Goal: Task Accomplishment & Management: Use online tool/utility

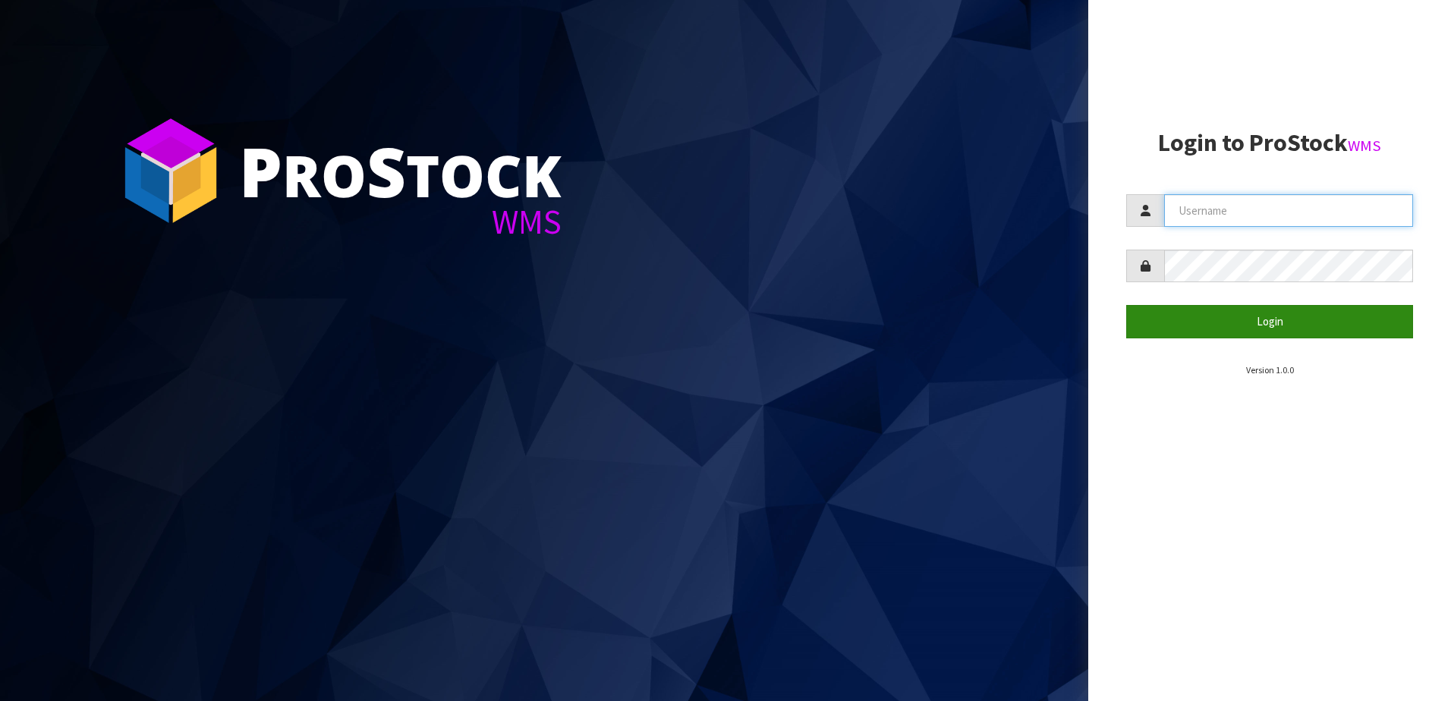
type input "NEROTAPWARE"
click at [1272, 324] on button "Login" at bounding box center [1269, 321] width 287 height 33
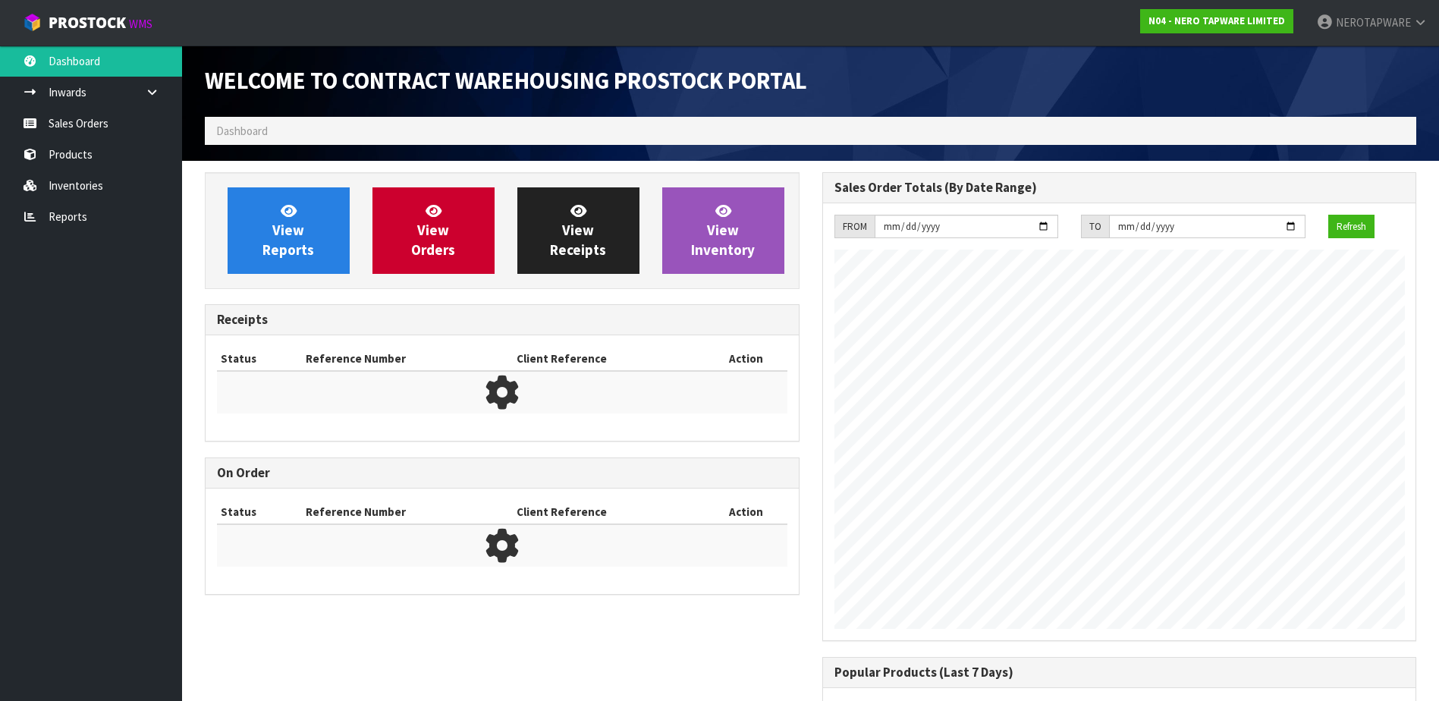
scroll to position [875, 617]
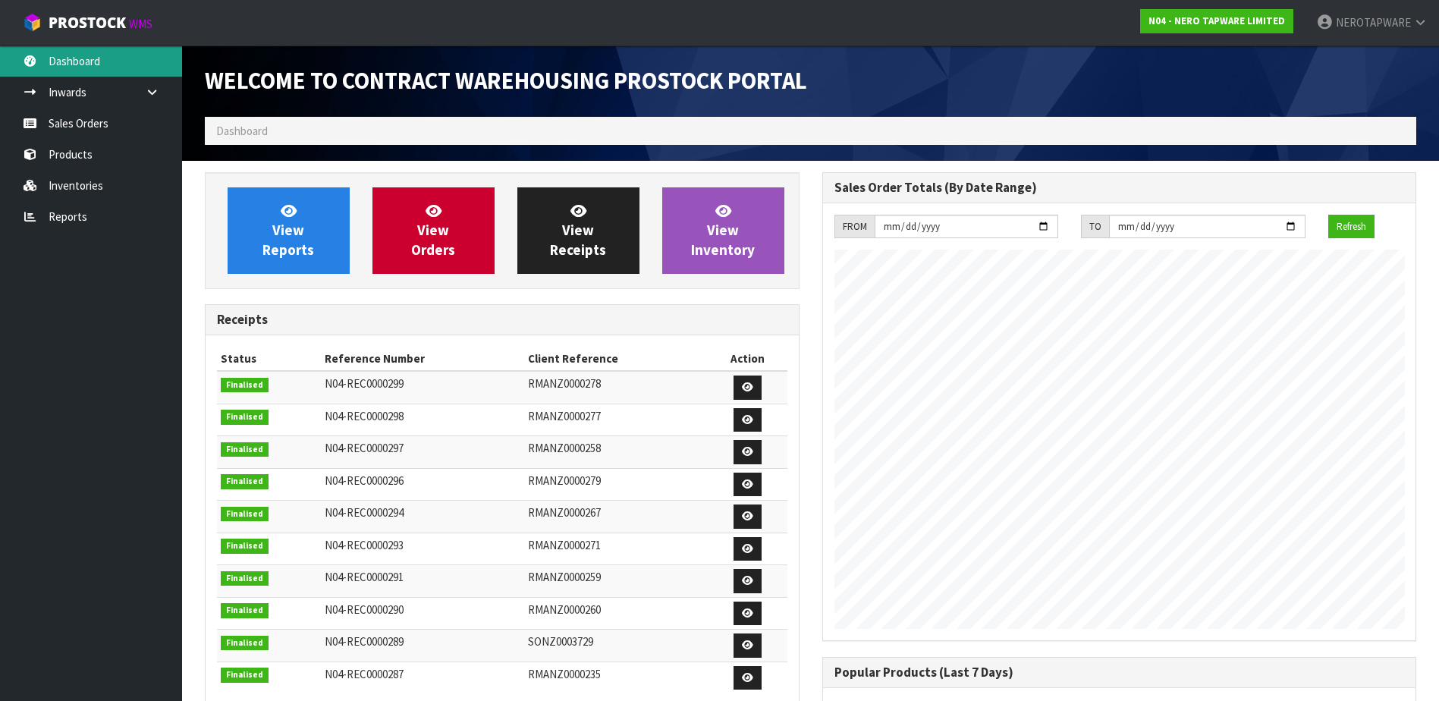
click at [76, 59] on link "Dashboard" at bounding box center [91, 61] width 182 height 31
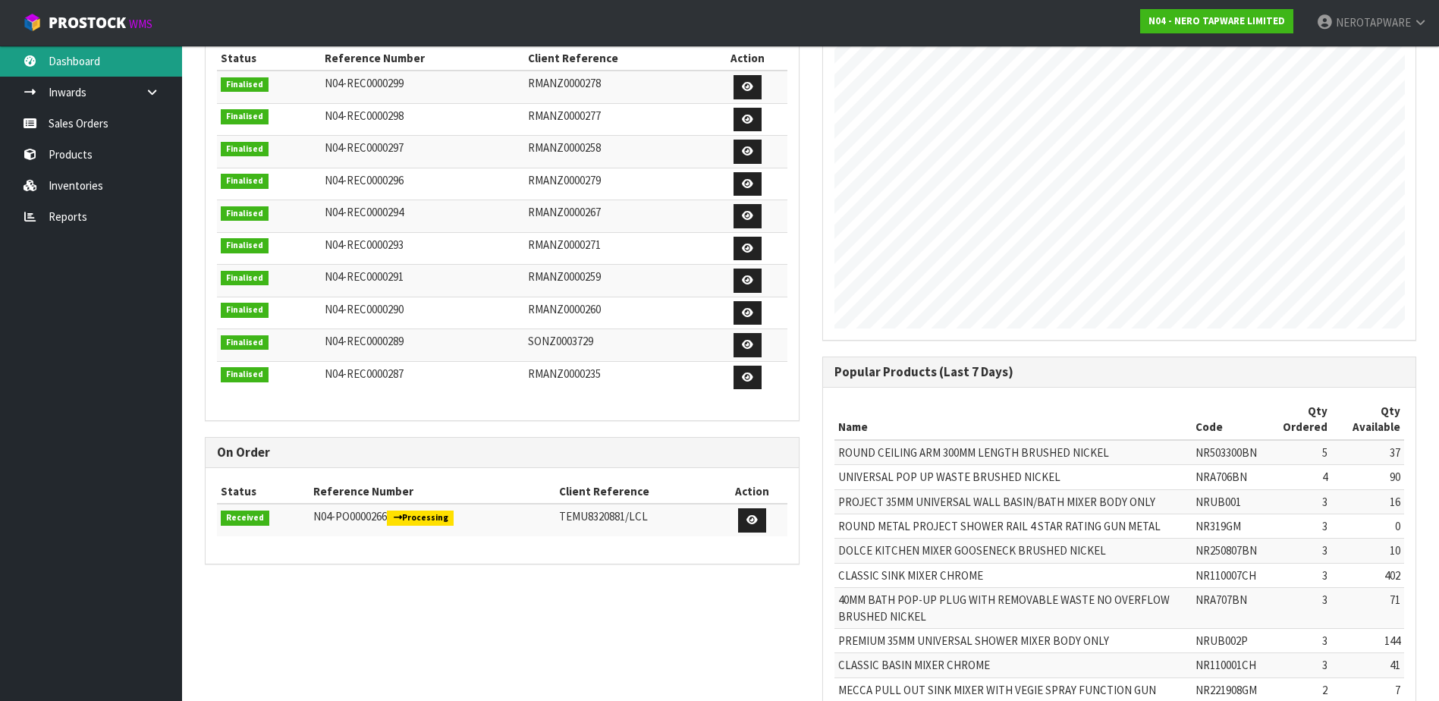
scroll to position [357, 0]
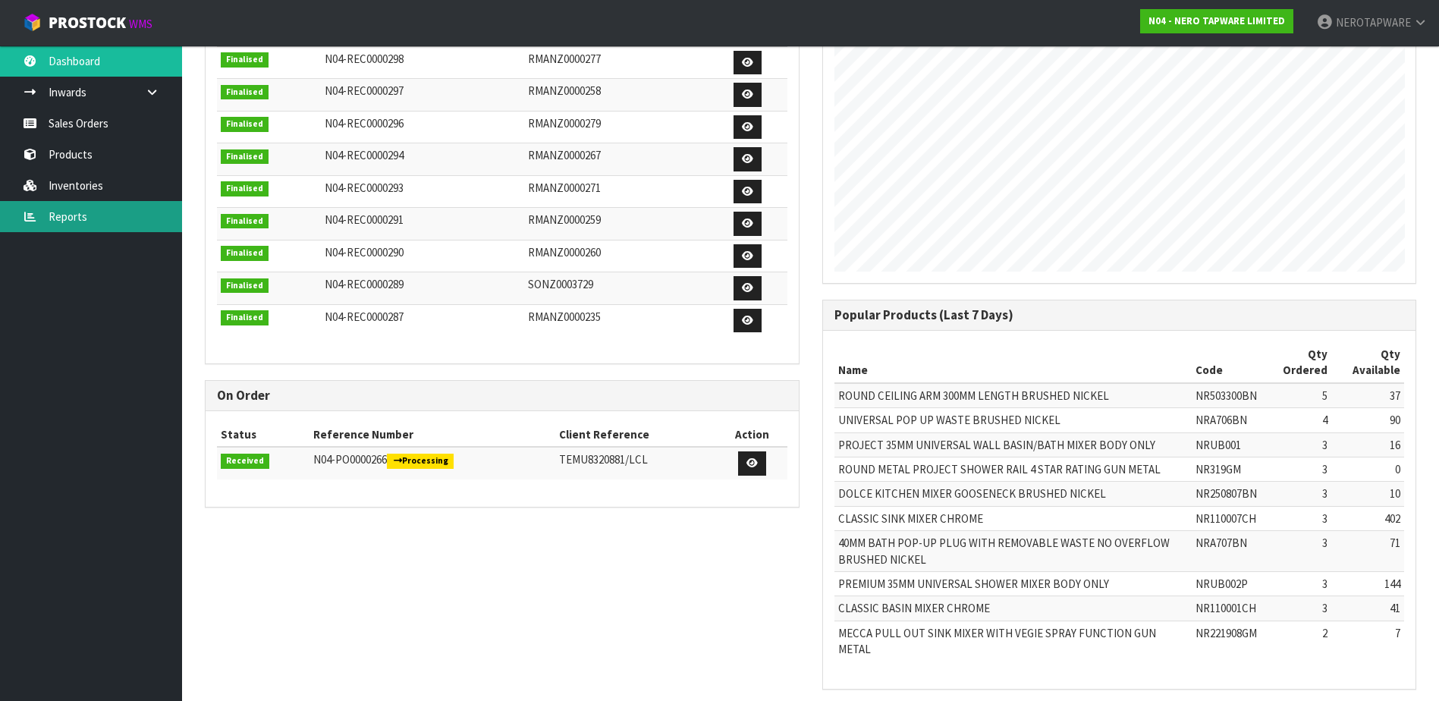
click at [83, 222] on link "Reports" at bounding box center [91, 216] width 182 height 31
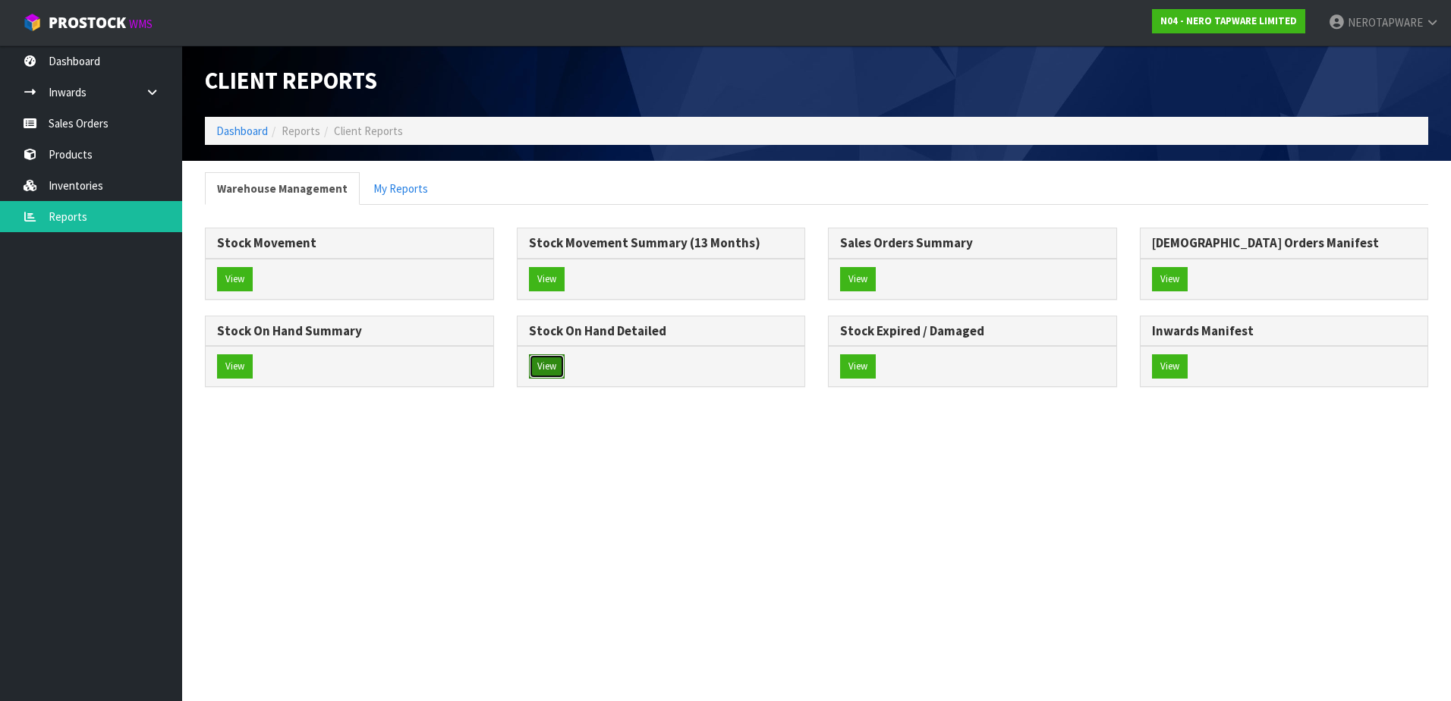
click at [549, 363] on button "View" at bounding box center [547, 366] width 36 height 24
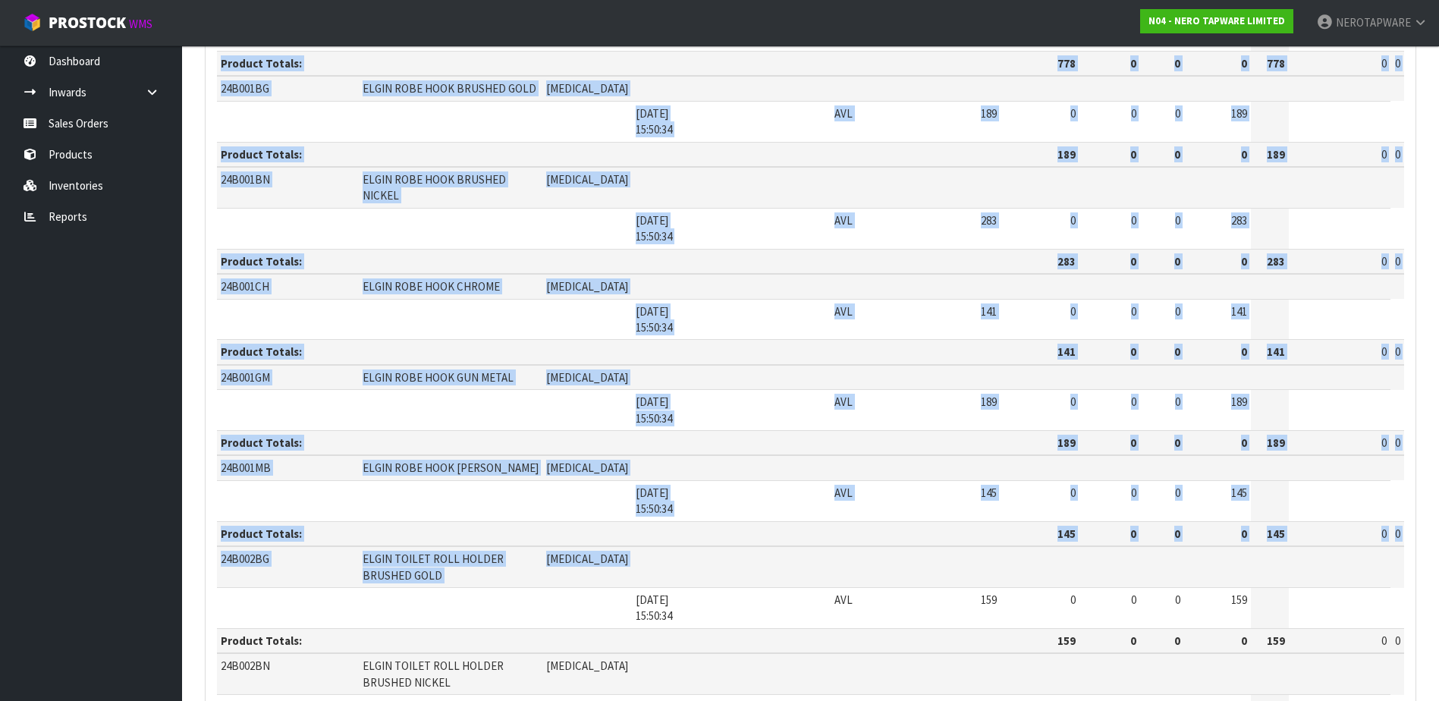
scroll to position [607, 0]
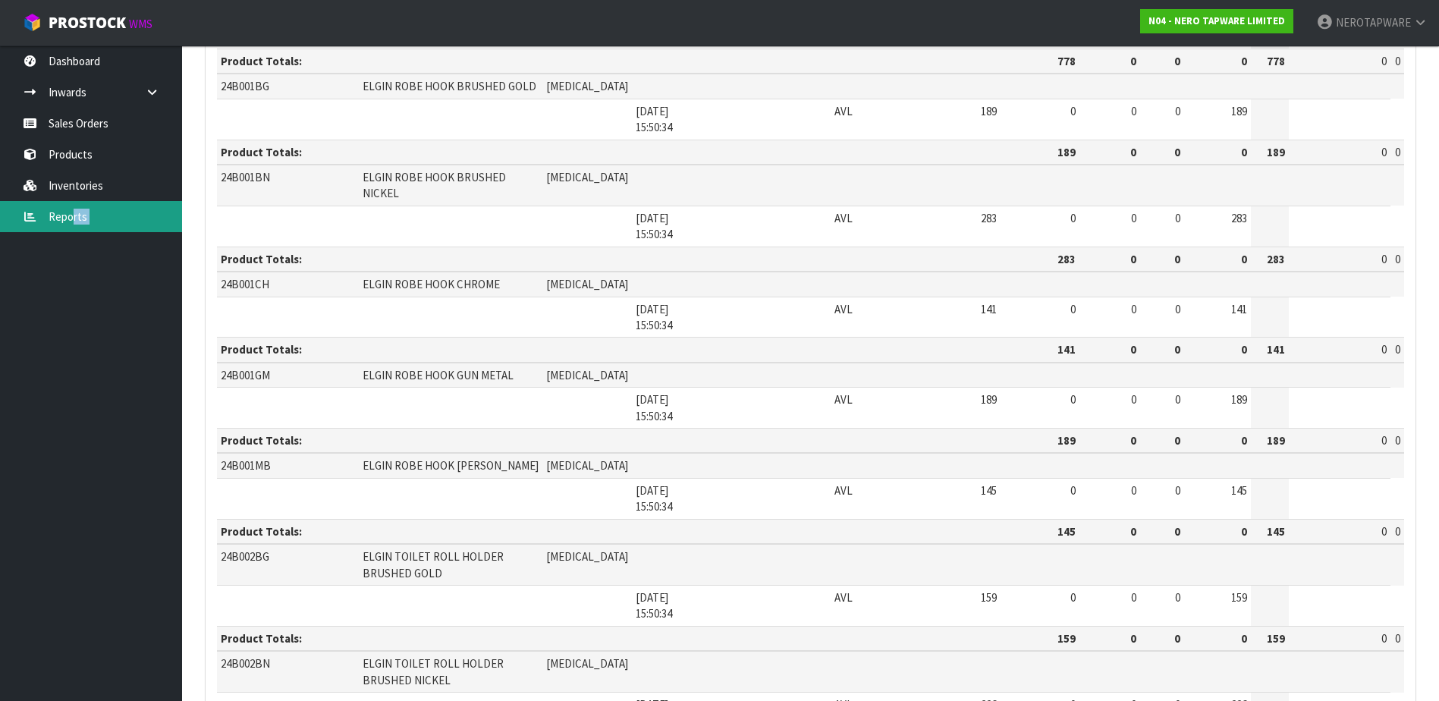
click at [71, 221] on link "Reports" at bounding box center [91, 216] width 182 height 31
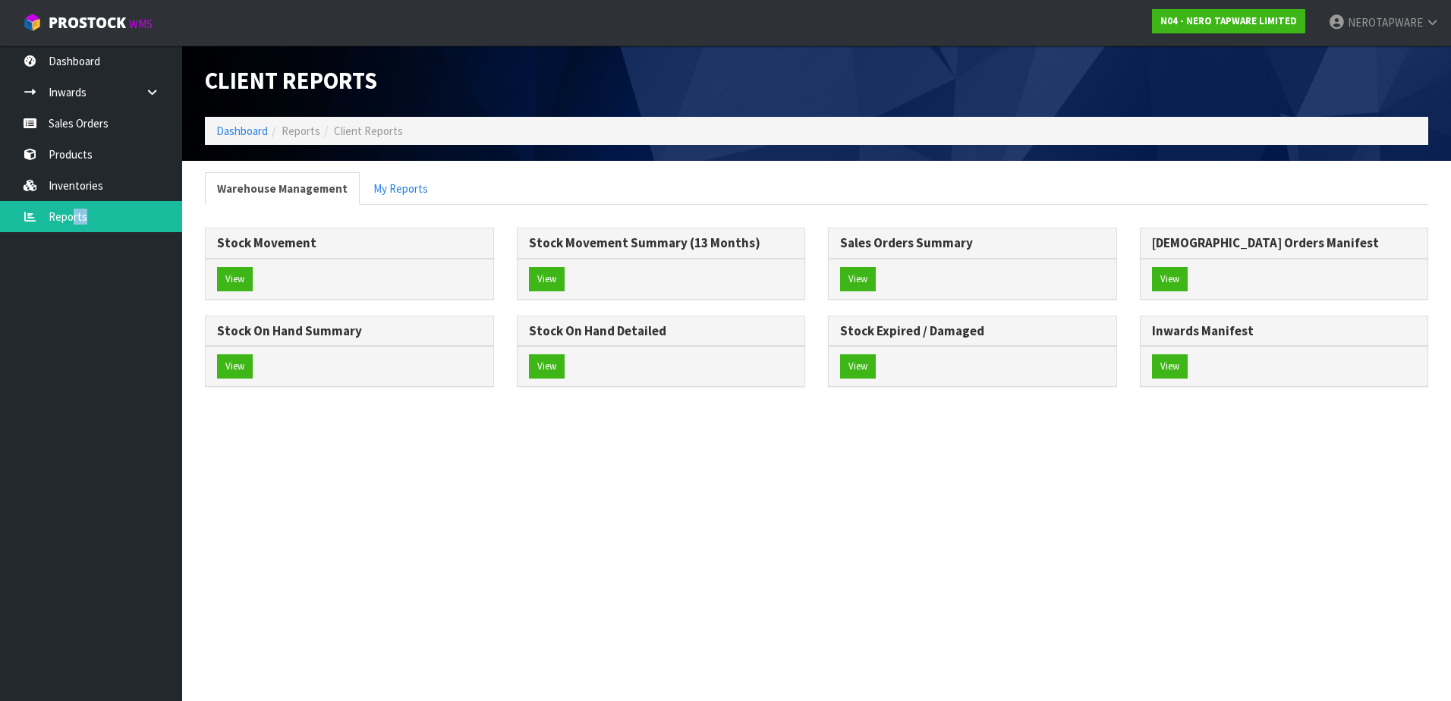
click at [947, 429] on section "Client Reports Dashboard Reports Client Reports Warehouse Management My Reports…" at bounding box center [725, 350] width 1451 height 701
click at [859, 369] on button "View" at bounding box center [858, 366] width 36 height 24
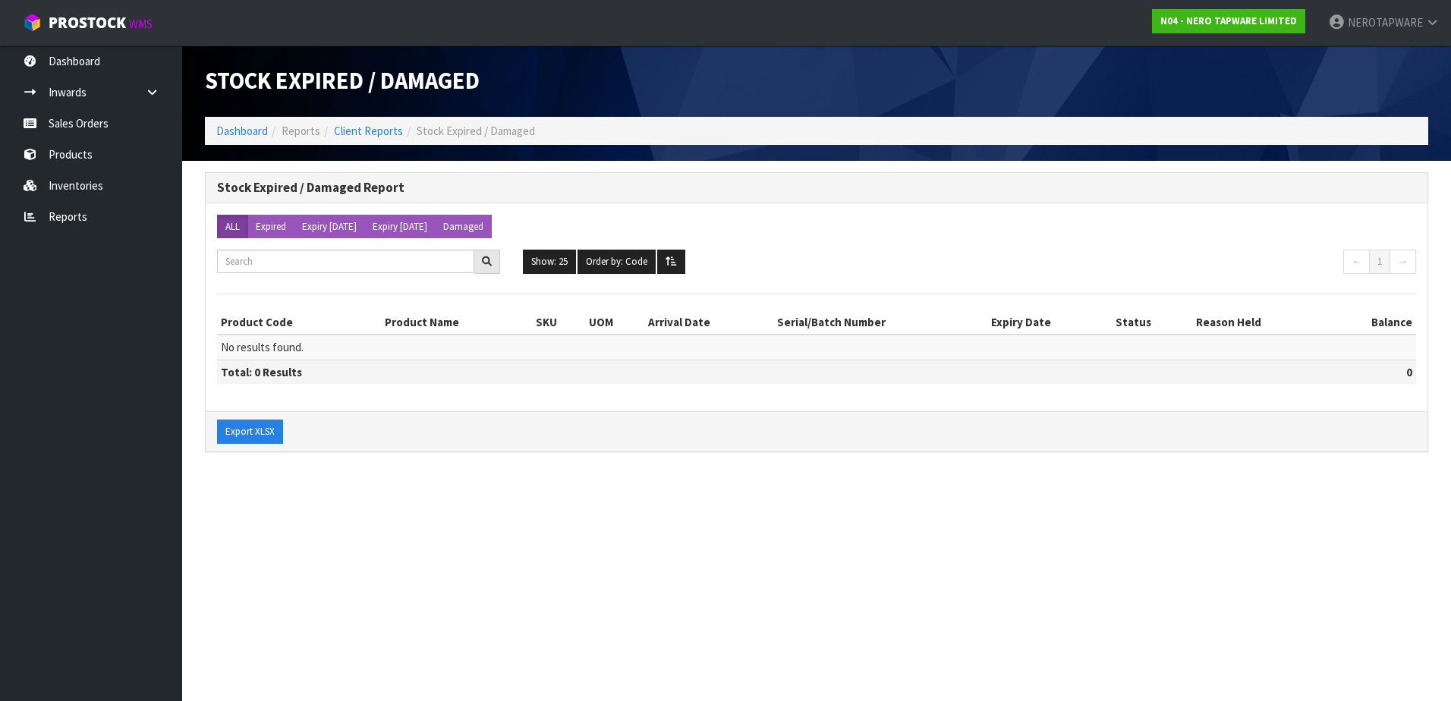
click at [338, 586] on section "Stock Expired / Damaged Dashboard Reports Client Reports Stock Expired / Damage…" at bounding box center [725, 350] width 1451 height 701
click at [69, 214] on link "Reports" at bounding box center [91, 216] width 182 height 31
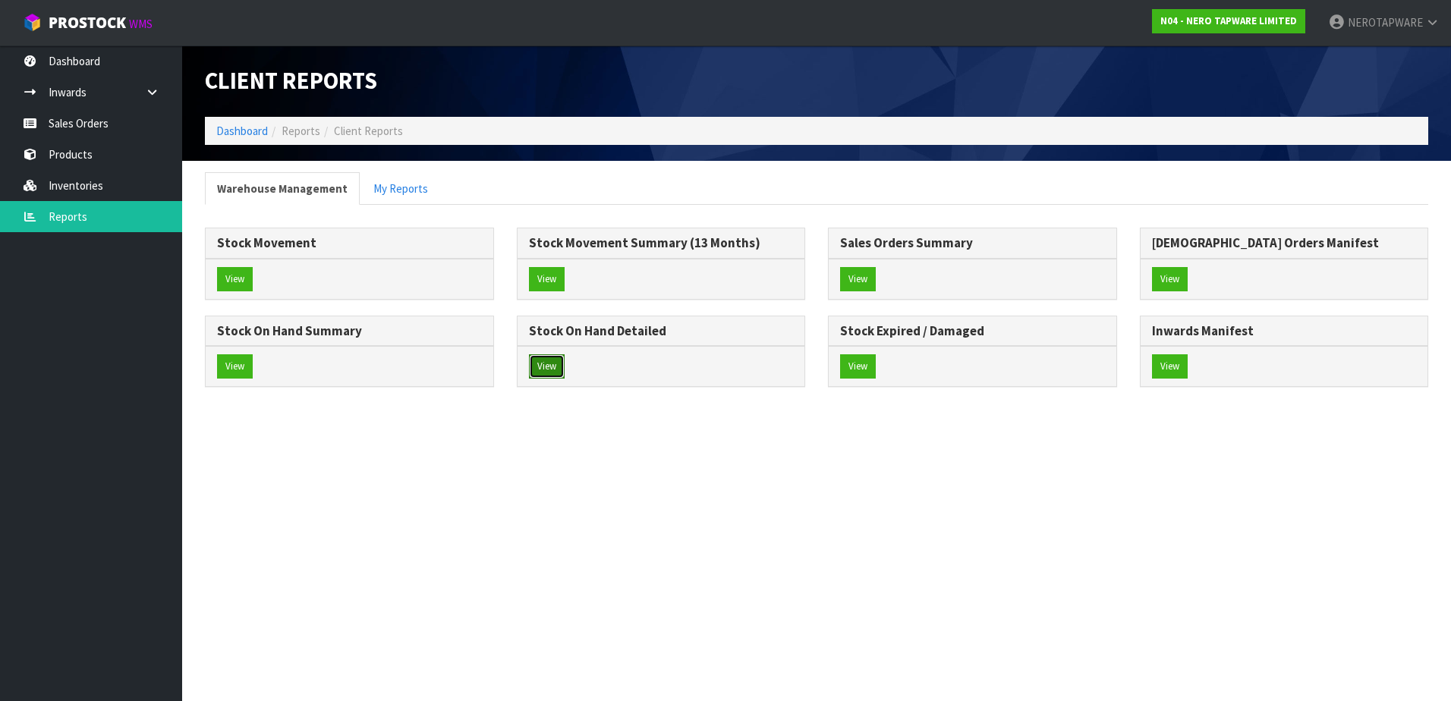
click at [548, 366] on button "View" at bounding box center [547, 366] width 36 height 24
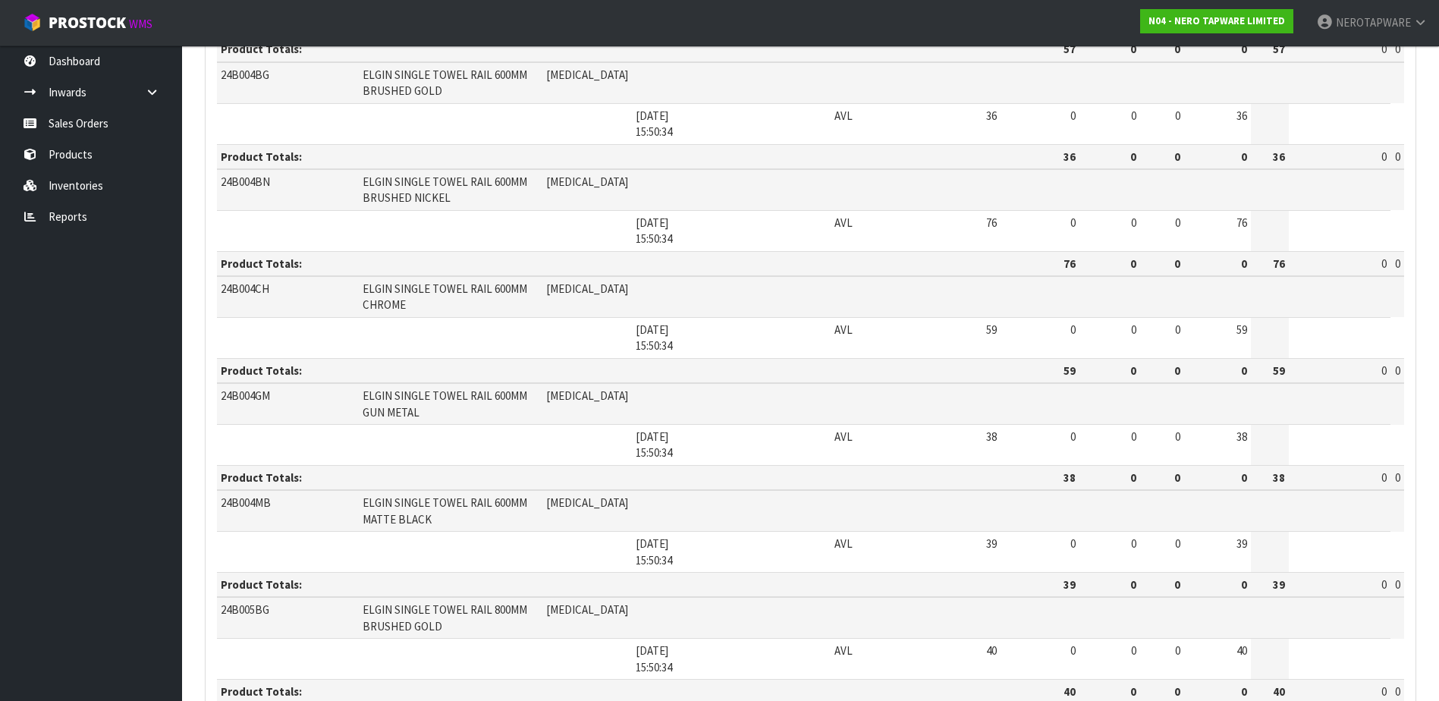
scroll to position [2291, 0]
